Goal: Transaction & Acquisition: Purchase product/service

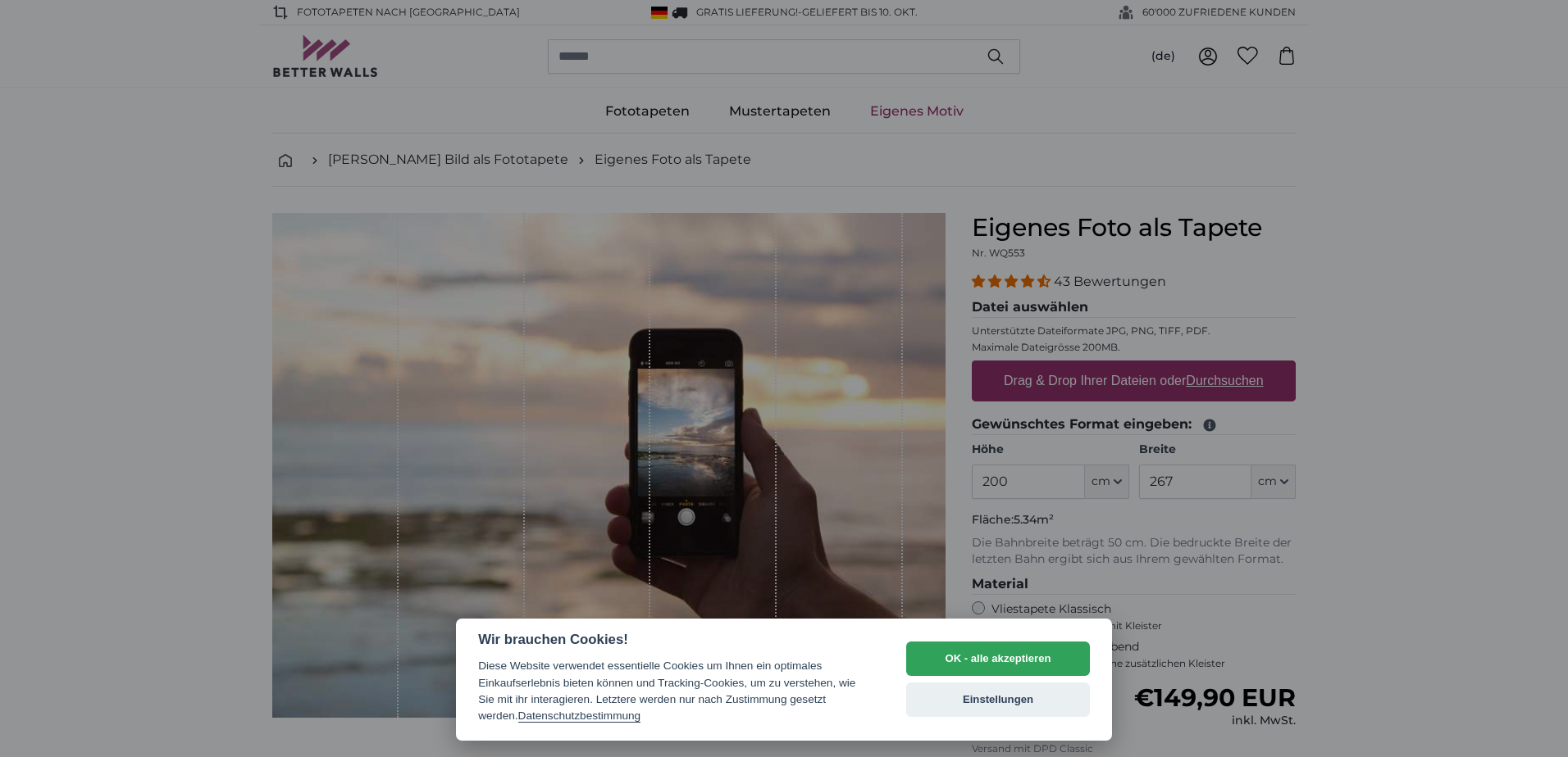
select select "**"
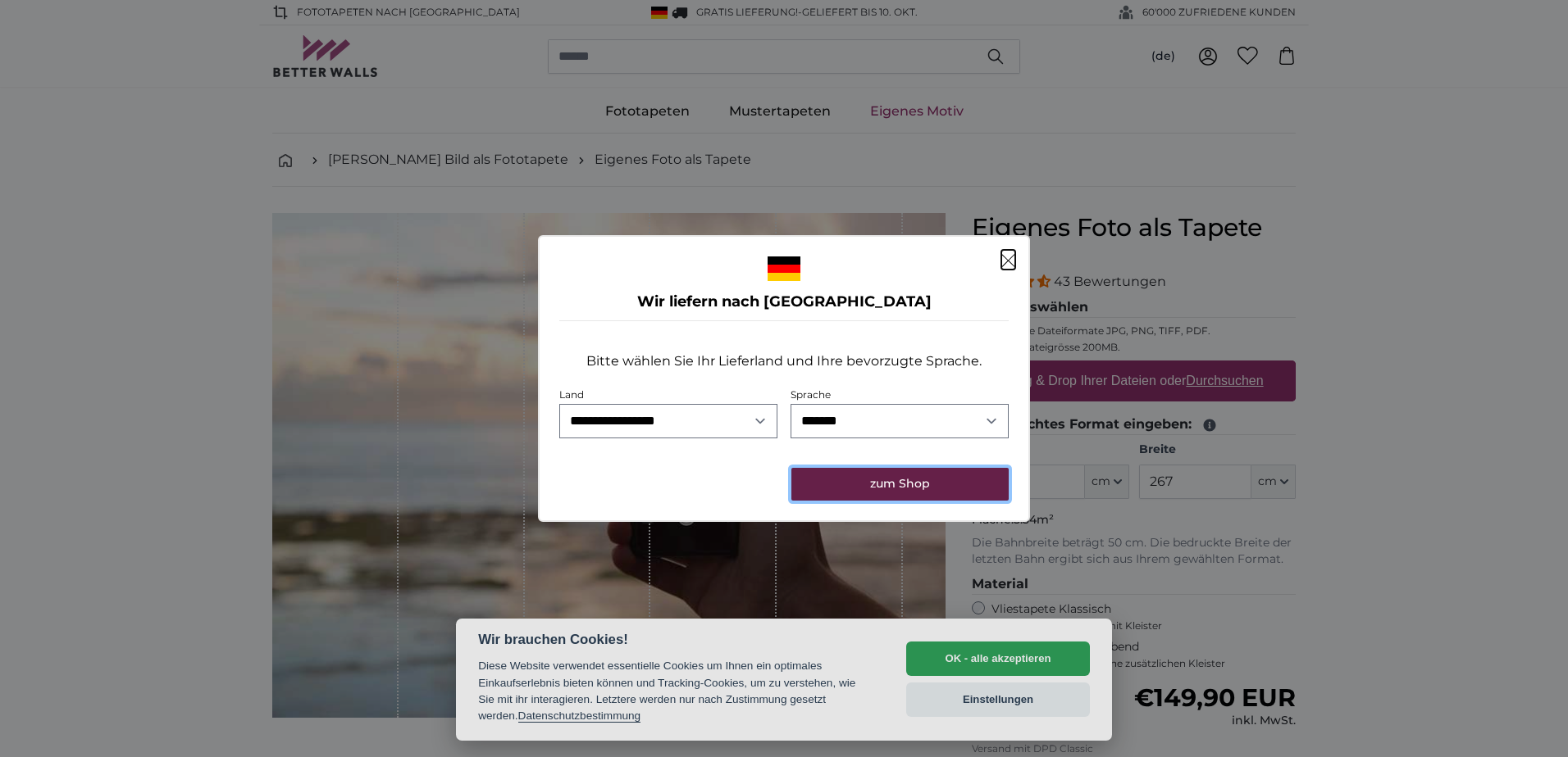
click at [898, 488] on button "zum Shop" at bounding box center [900, 484] width 217 height 33
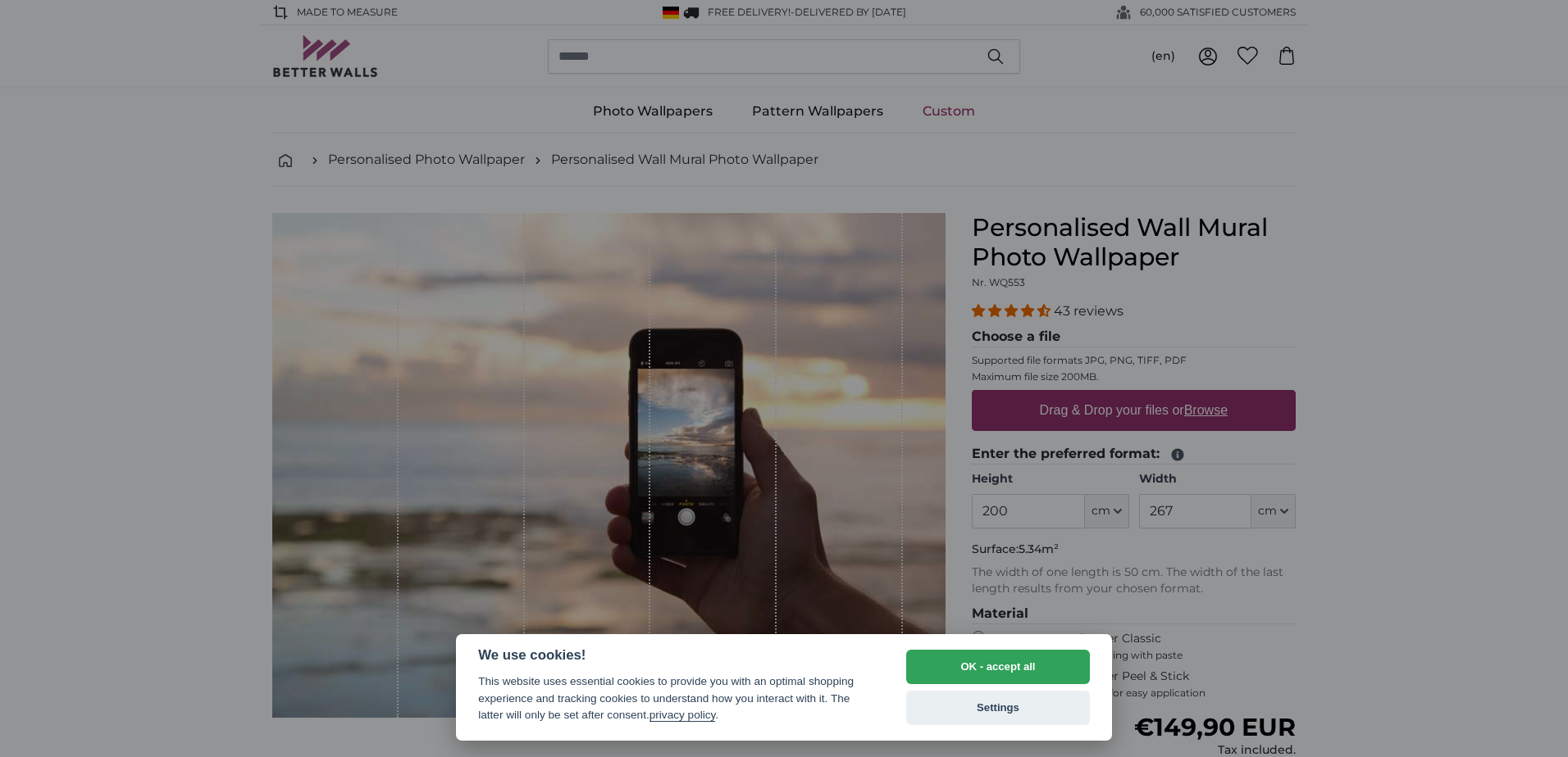
click at [1403, 466] on div at bounding box center [784, 378] width 1568 height 757
click at [1029, 672] on button "OK - accept all" at bounding box center [998, 667] width 184 height 35
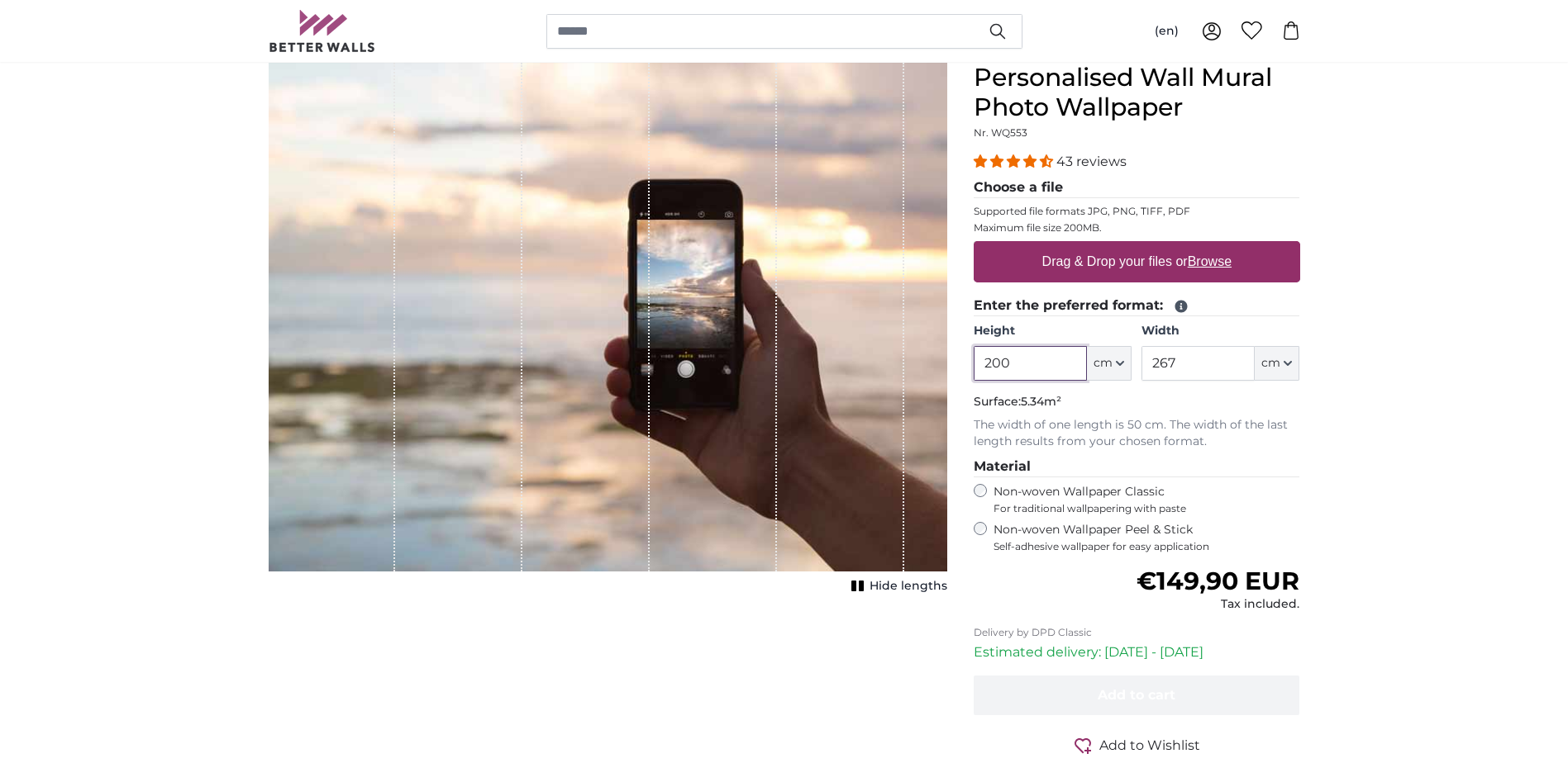
scroll to position [165, 0]
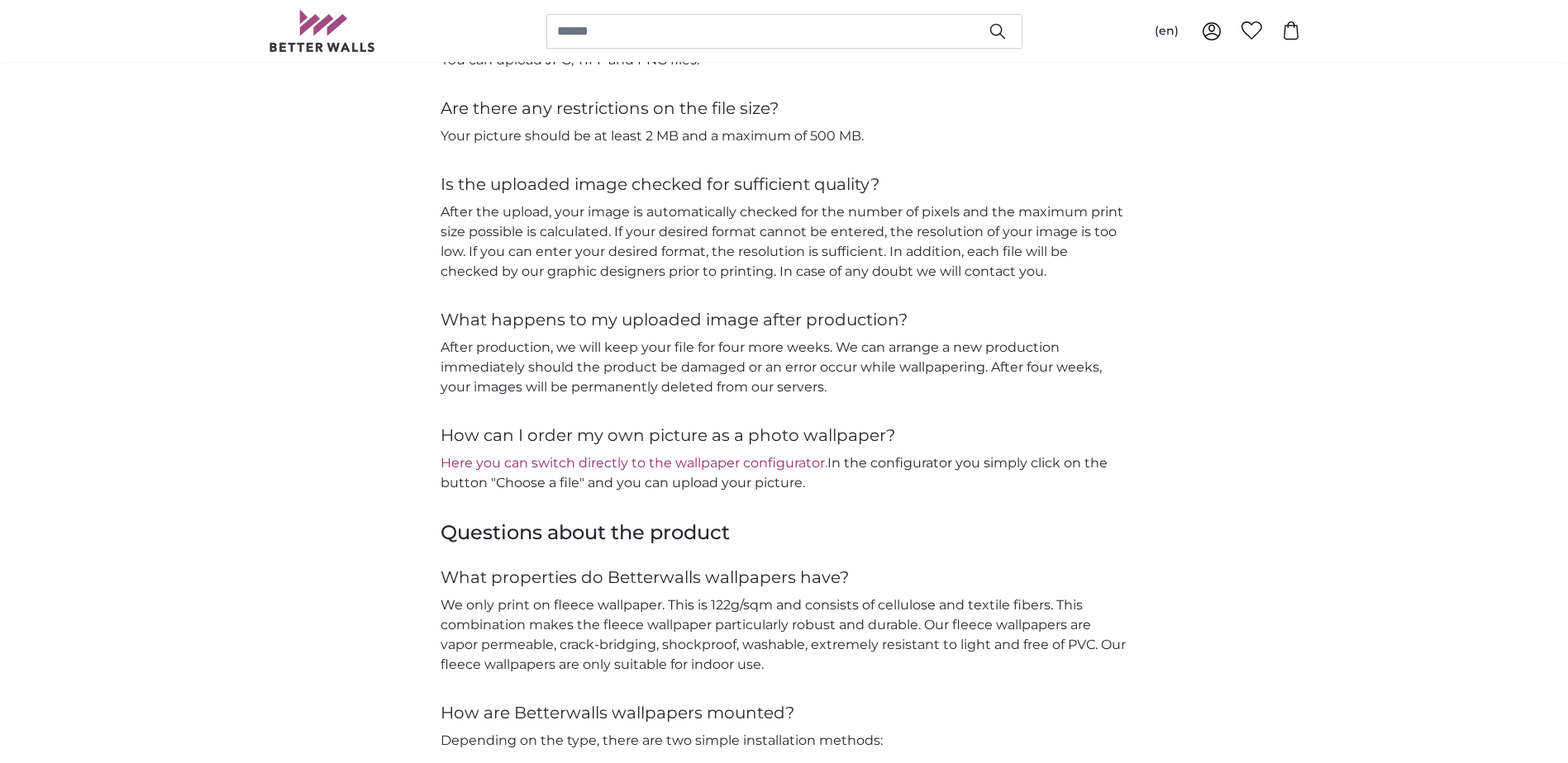
scroll to position [1818, 0]
